Goal: Check status: Check status

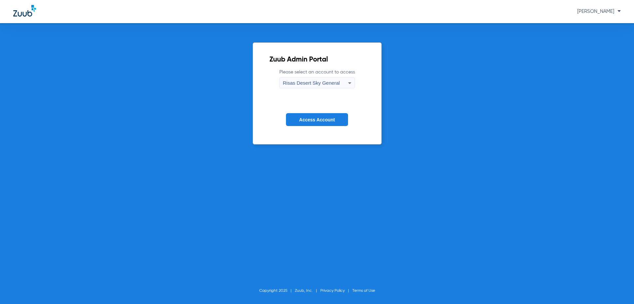
click at [322, 118] on span "Access Account" at bounding box center [317, 119] width 36 height 5
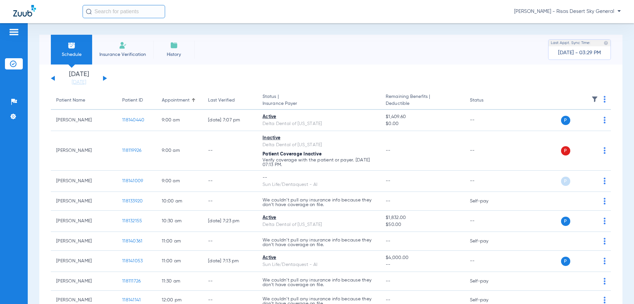
click at [103, 76] on button at bounding box center [105, 78] width 4 height 5
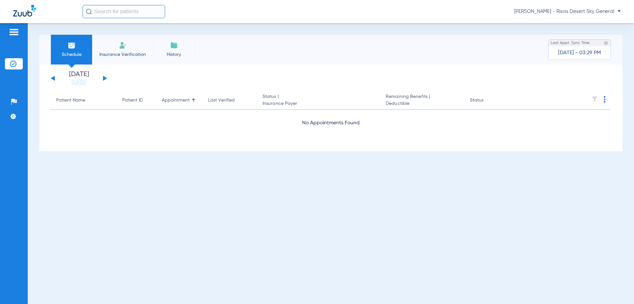
click at [104, 81] on div "[DATE] [DATE] [DATE] [DATE] [DATE] [DATE] [DATE] [DATE] [DATE] [DATE] [DATE] [D…" at bounding box center [79, 78] width 56 height 15
click at [104, 79] on button at bounding box center [105, 78] width 4 height 5
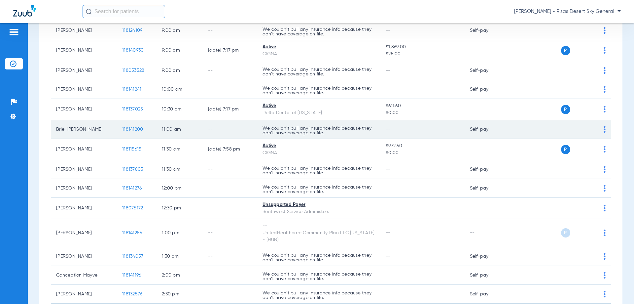
scroll to position [99, 0]
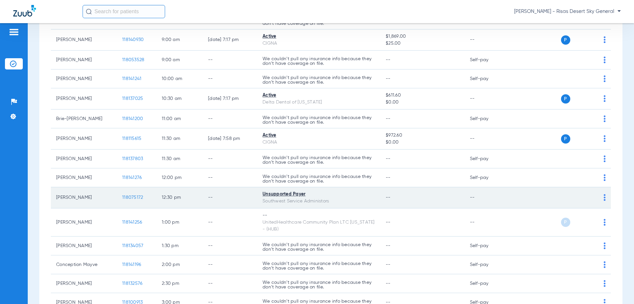
click at [285, 194] on div "Unsupported Payer" at bounding box center [319, 194] width 113 height 7
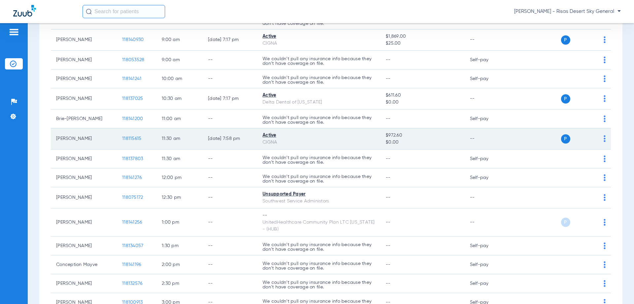
click at [562, 138] on span "P" at bounding box center [565, 138] width 9 height 9
click at [601, 137] on td "P S" at bounding box center [561, 138] width 102 height 21
click at [598, 137] on div "P S" at bounding box center [558, 138] width 97 height 9
click at [599, 137] on div "P S" at bounding box center [558, 138] width 97 height 9
click at [604, 137] on img at bounding box center [605, 138] width 2 height 7
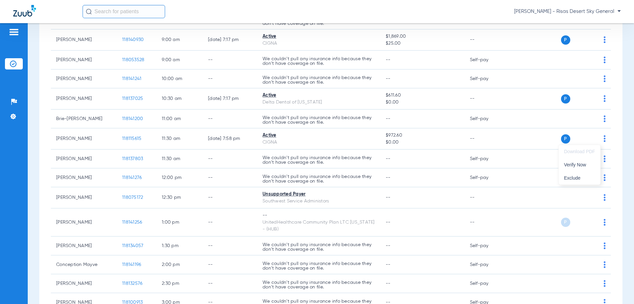
click at [328, 144] on div at bounding box center [317, 152] width 634 height 304
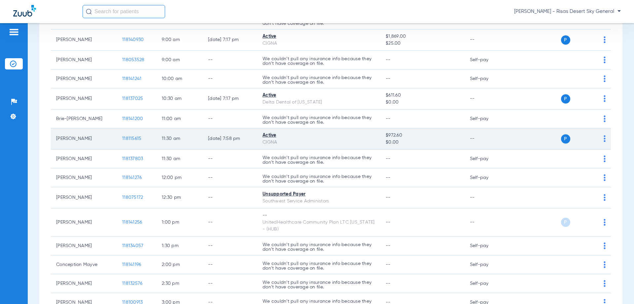
drag, startPoint x: 270, startPoint y: 133, endPoint x: 269, endPoint y: 136, distance: 4.0
click at [269, 136] on div "Active" at bounding box center [319, 135] width 113 height 7
click at [128, 139] on span "118115615" at bounding box center [131, 138] width 19 height 5
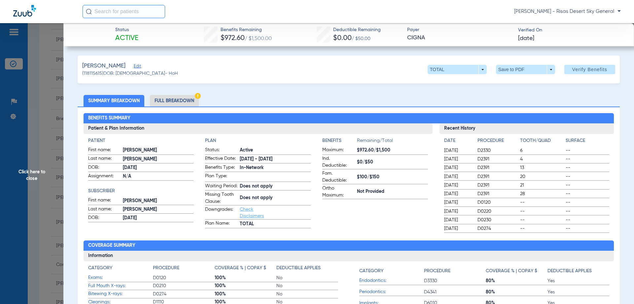
click at [172, 100] on li "Full Breakdown" at bounding box center [174, 101] width 49 height 12
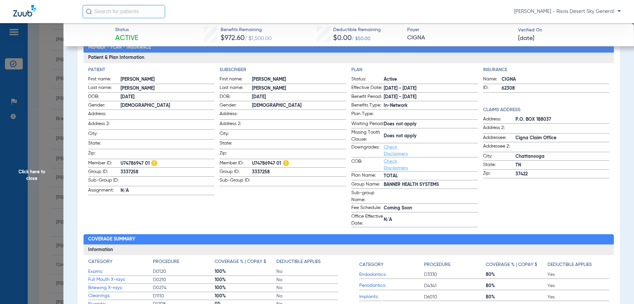
scroll to position [33, 0]
